Goal: Information Seeking & Learning: Check status

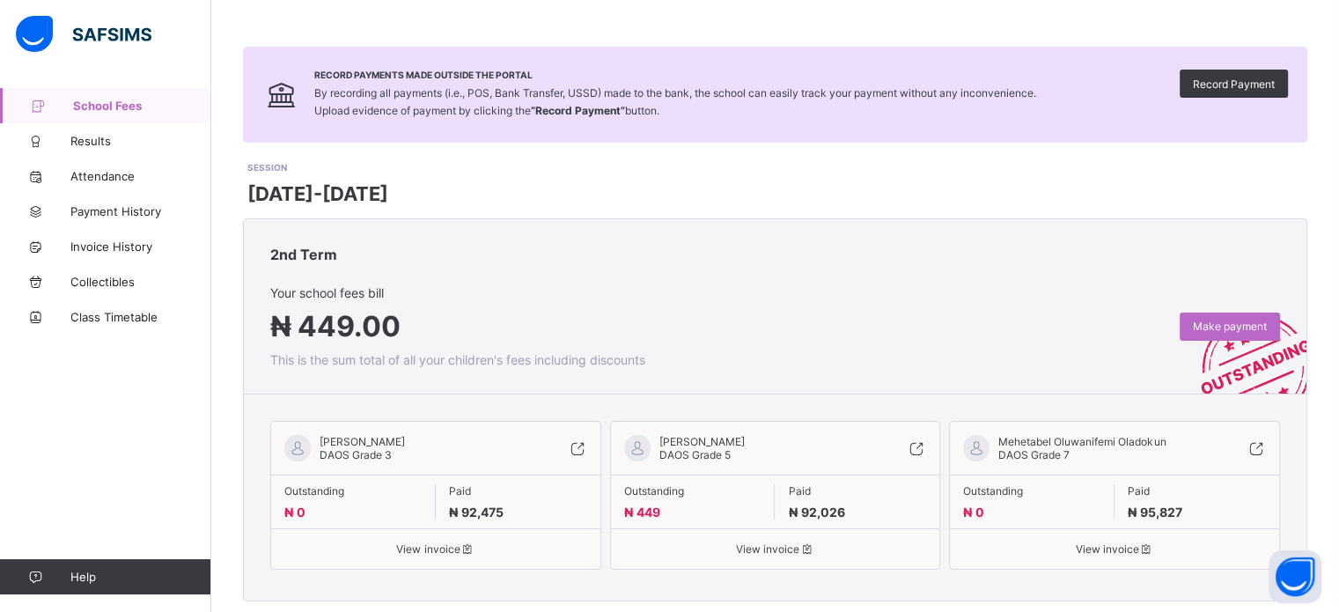
scroll to position [89, 0]
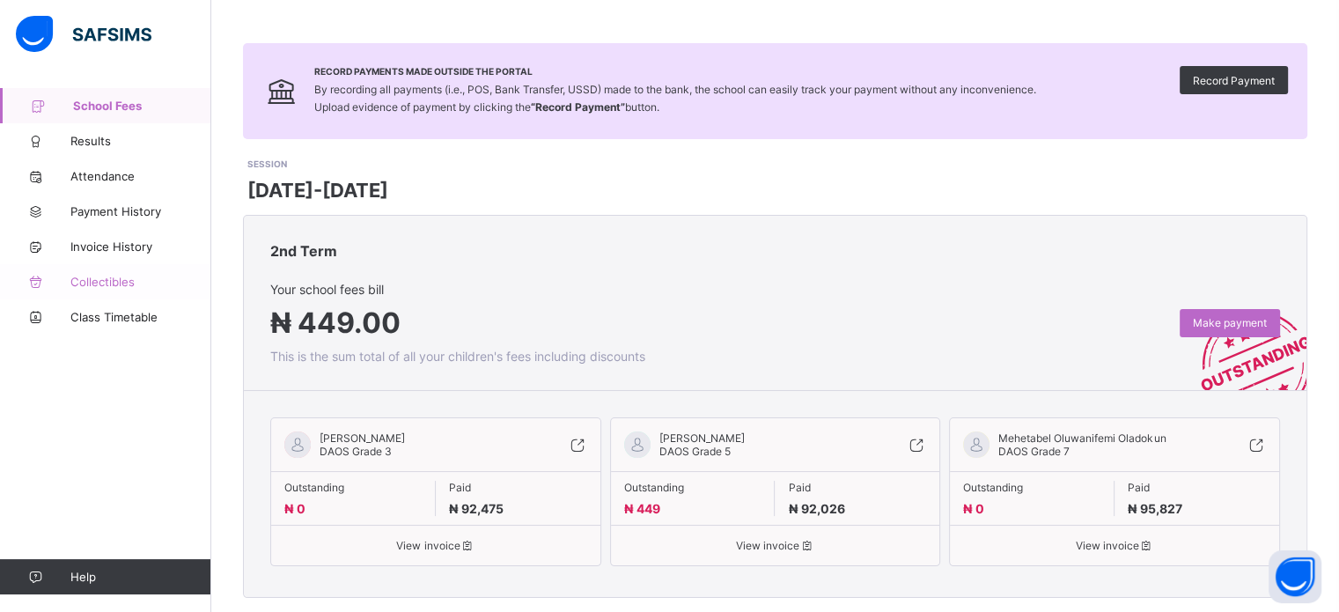
click at [131, 277] on span "Collectibles" at bounding box center [140, 282] width 141 height 14
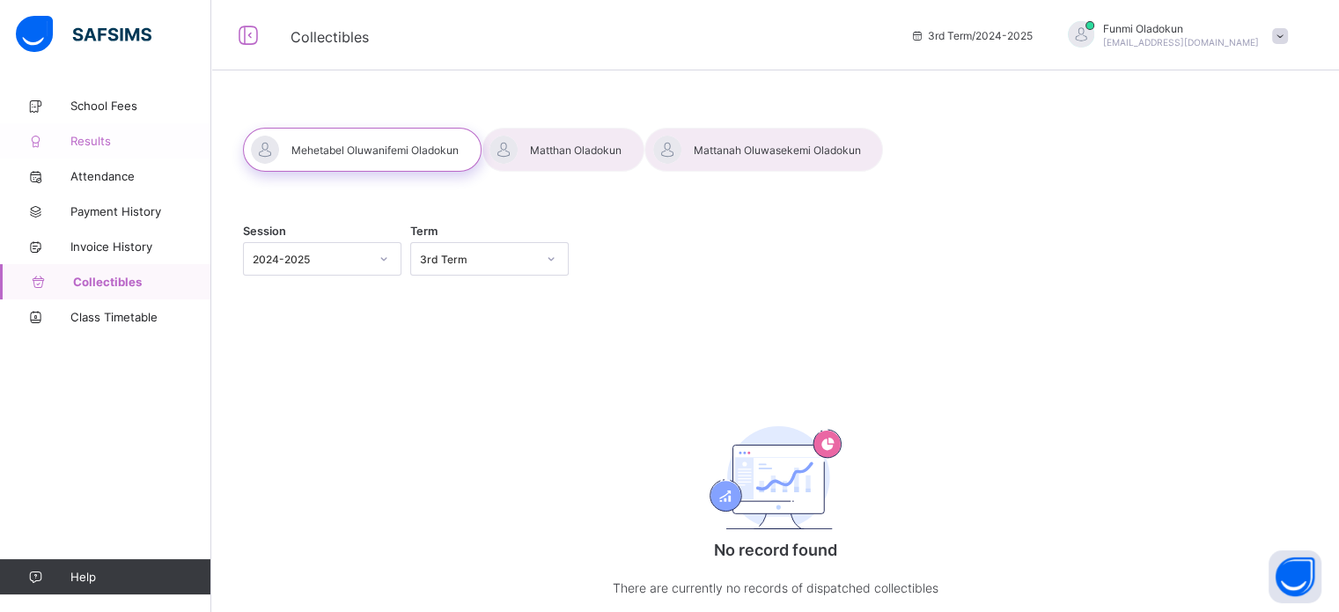
click at [148, 135] on span "Results" at bounding box center [140, 141] width 141 height 14
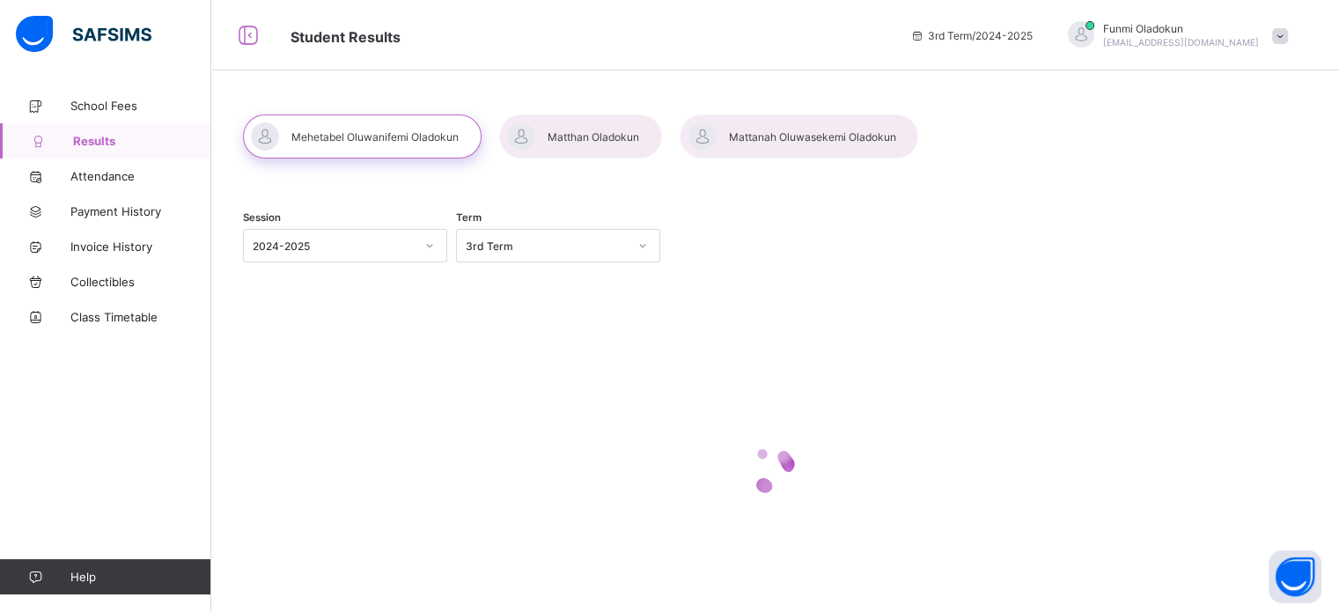
click at [863, 70] on div "Student Results 3rd Term / [DATE]-[DATE] [PERSON_NAME] [EMAIL_ADDRESS][DOMAIN_N…" at bounding box center [669, 35] width 1339 height 70
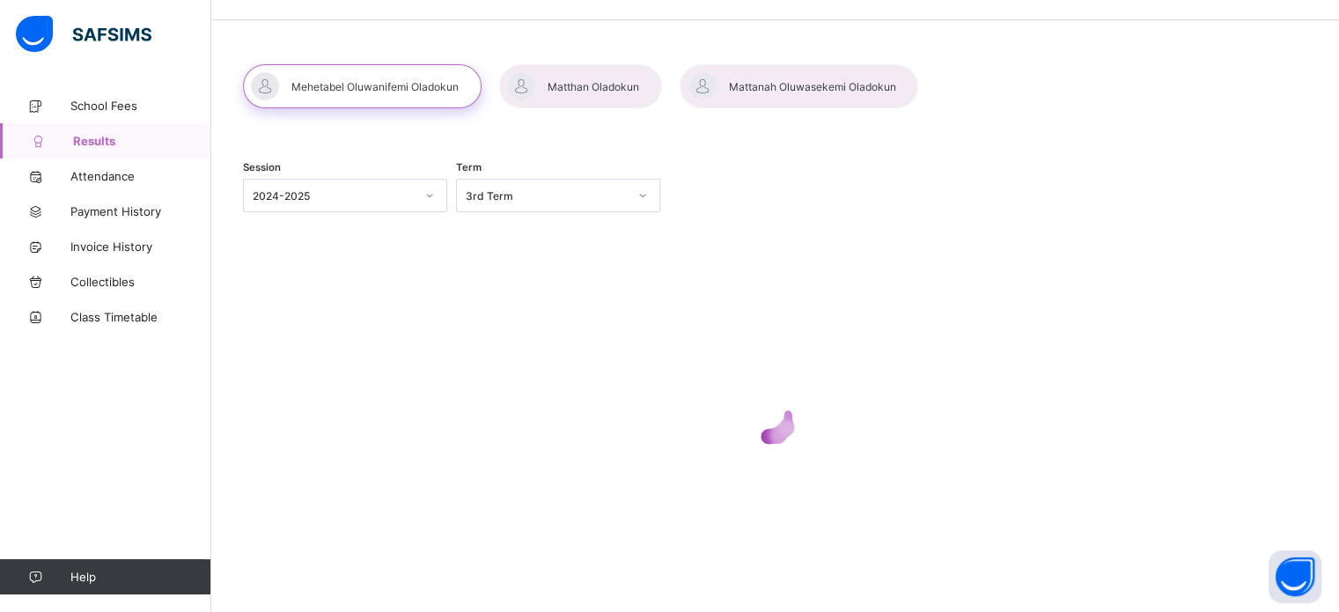
drag, startPoint x: 737, startPoint y: 110, endPoint x: 737, endPoint y: 99, distance: 11.4
click at [737, 106] on div "Session [DATE]-[DATE] Term 3rd Term" at bounding box center [774, 325] width 1127 height 575
click at [736, 97] on div at bounding box center [798, 86] width 239 height 44
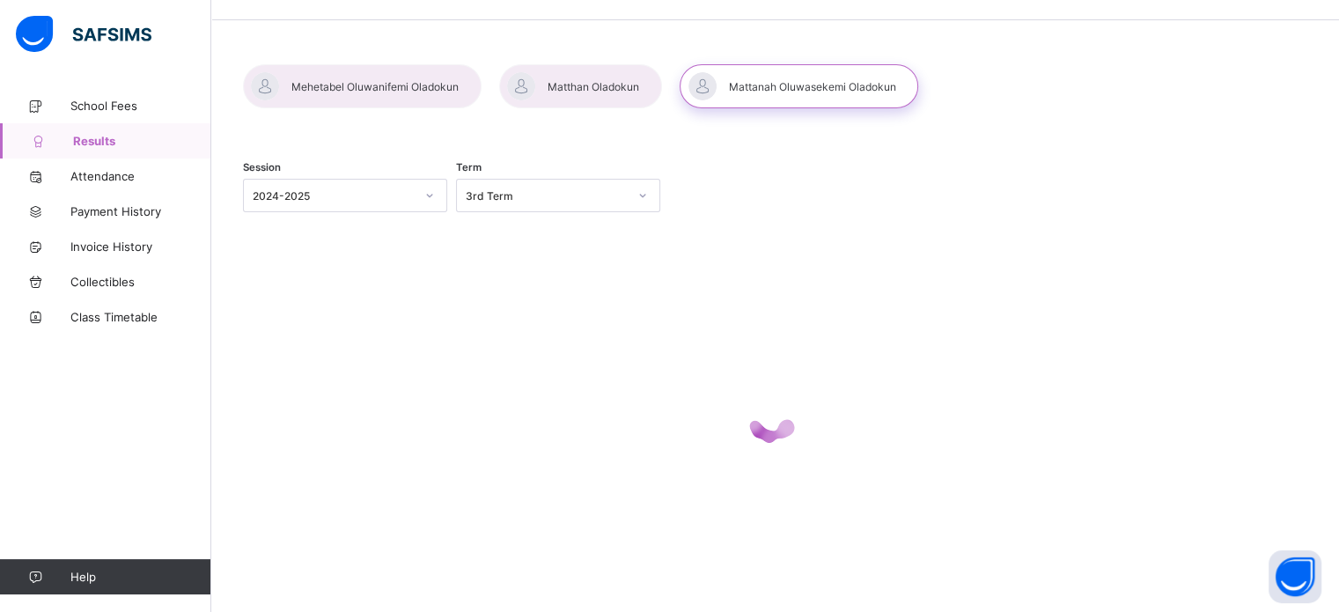
click at [716, 94] on div at bounding box center [798, 86] width 239 height 44
drag, startPoint x: 364, startPoint y: 134, endPoint x: 429, endPoint y: 74, distance: 88.5
click at [364, 129] on div "Session [DATE]-[DATE] Term 3rd Term" at bounding box center [774, 325] width 1127 height 575
click at [429, 74] on div at bounding box center [362, 86] width 239 height 44
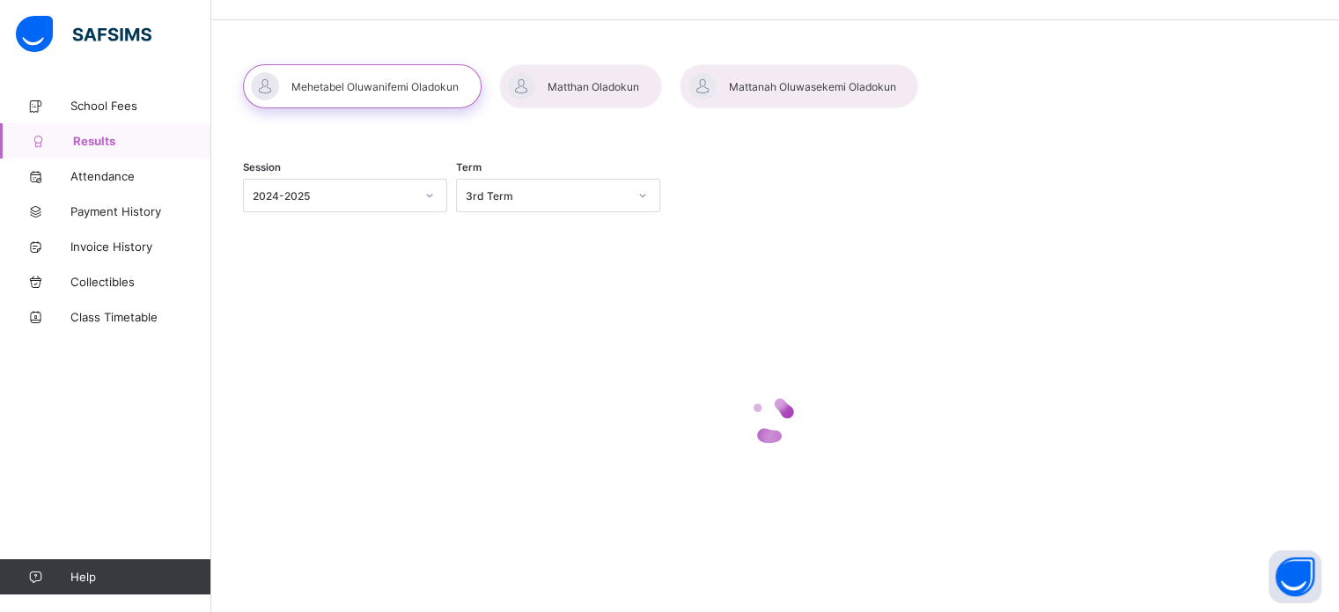
click at [423, 89] on div at bounding box center [362, 86] width 239 height 44
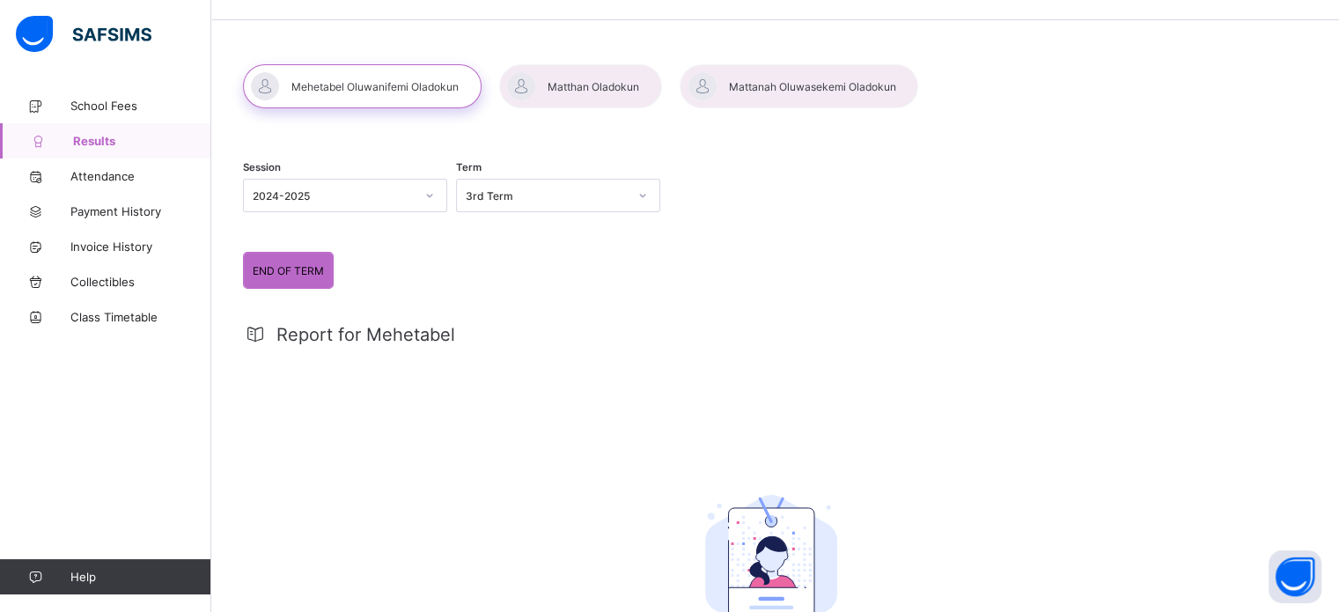
scroll to position [0, 0]
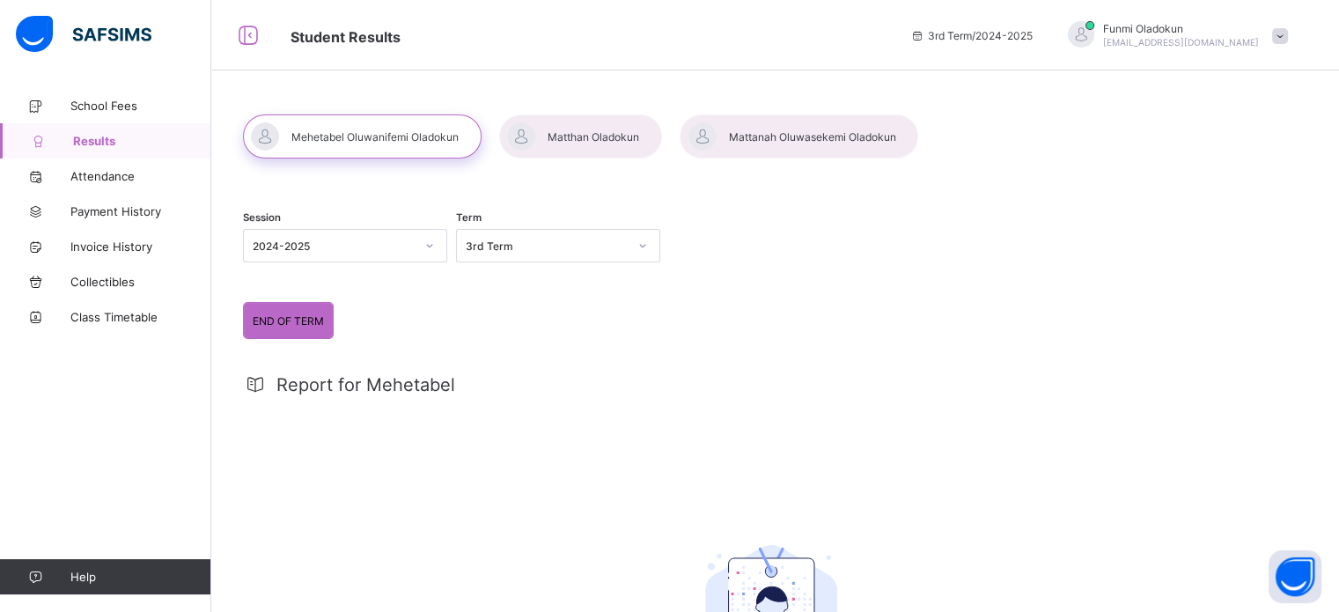
click at [279, 323] on span "END OF TERM" at bounding box center [288, 320] width 71 height 13
click at [595, 130] on div at bounding box center [580, 136] width 163 height 44
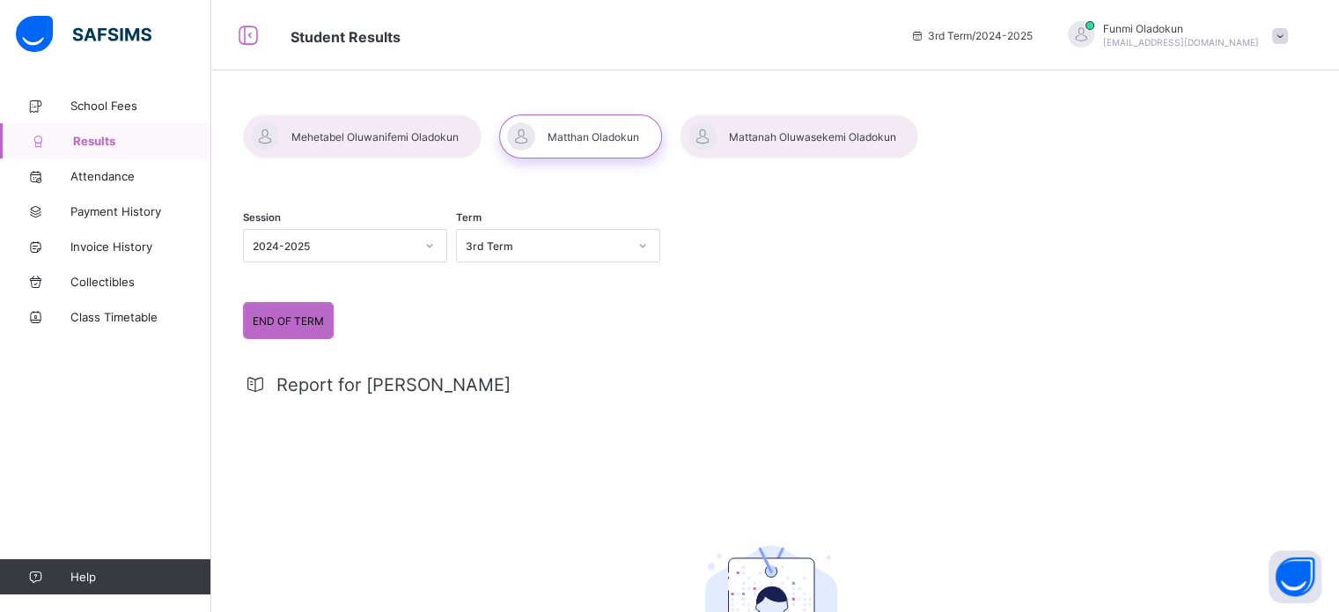
click at [834, 61] on div "Student Results 3rd Term / [DATE]-[DATE] [PERSON_NAME] [EMAIL_ADDRESS][DOMAIN_N…" at bounding box center [669, 35] width 1339 height 70
click at [742, 155] on div at bounding box center [798, 136] width 239 height 44
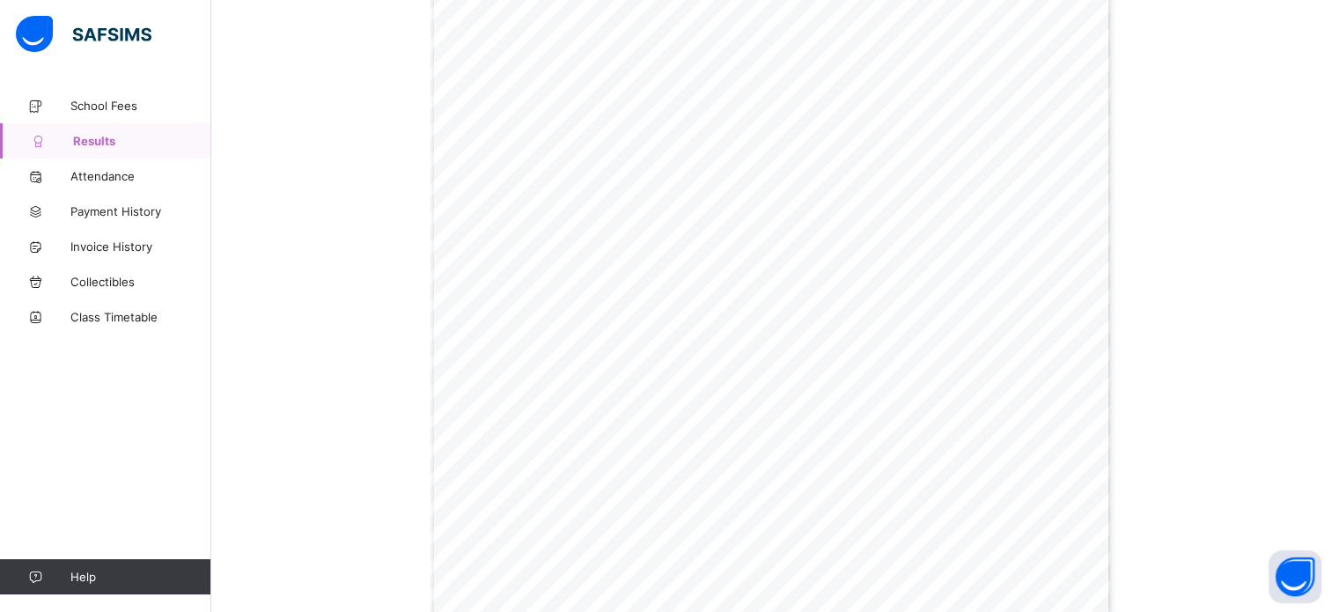
scroll to position [634, 0]
